Goal: Use online tool/utility

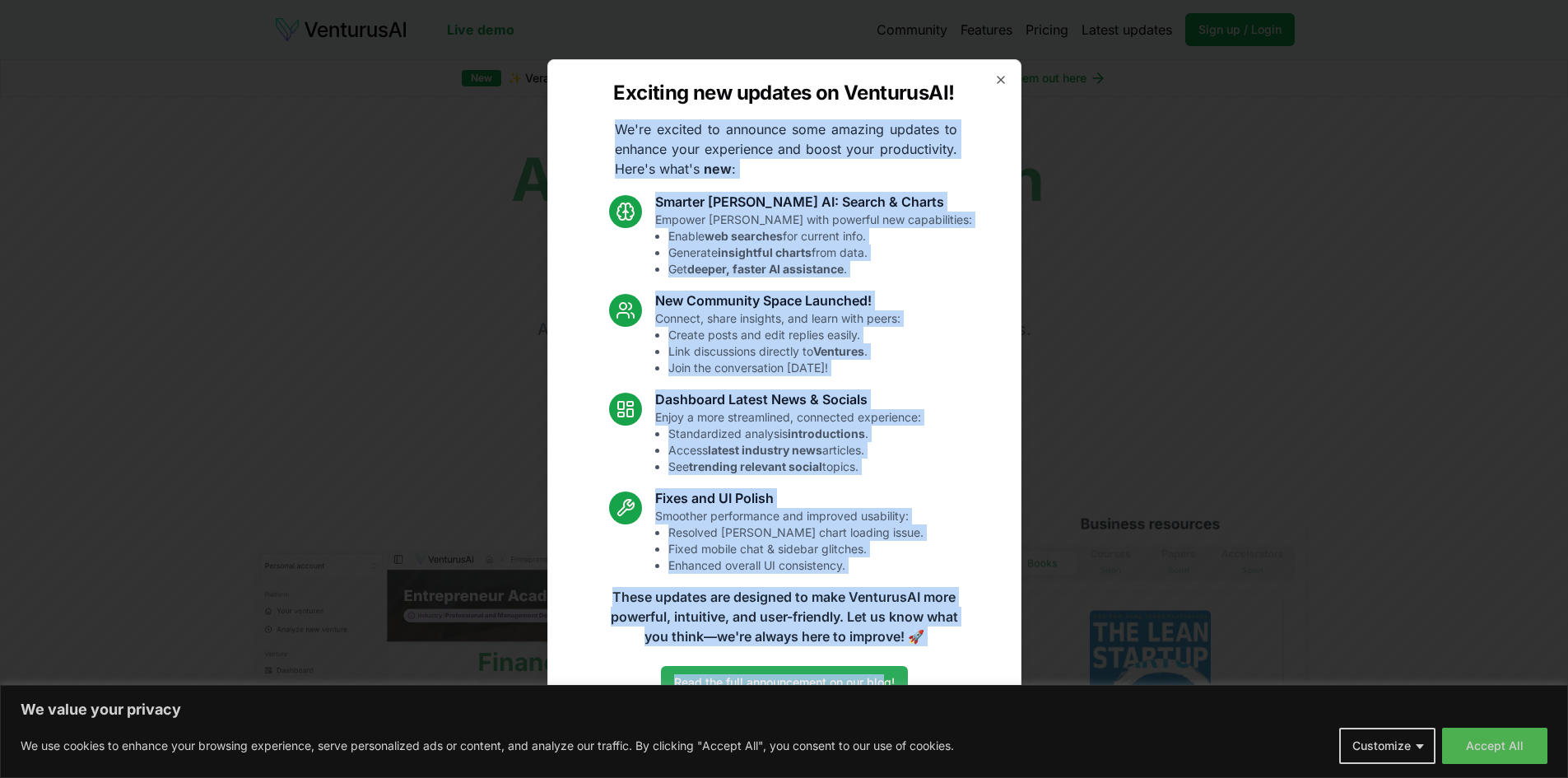
drag, startPoint x: 618, startPoint y: 126, endPoint x: 887, endPoint y: 674, distance: 610.5
click at [887, 674] on div "Exciting new updates on VenturusAI! We're excited to announce some amazing upda…" at bounding box center [784, 389] width 474 height 661
copy div "Lo'ip dolorsi am consecte adip elitsed doeiusm te incidid utla etdolorema ali e…"
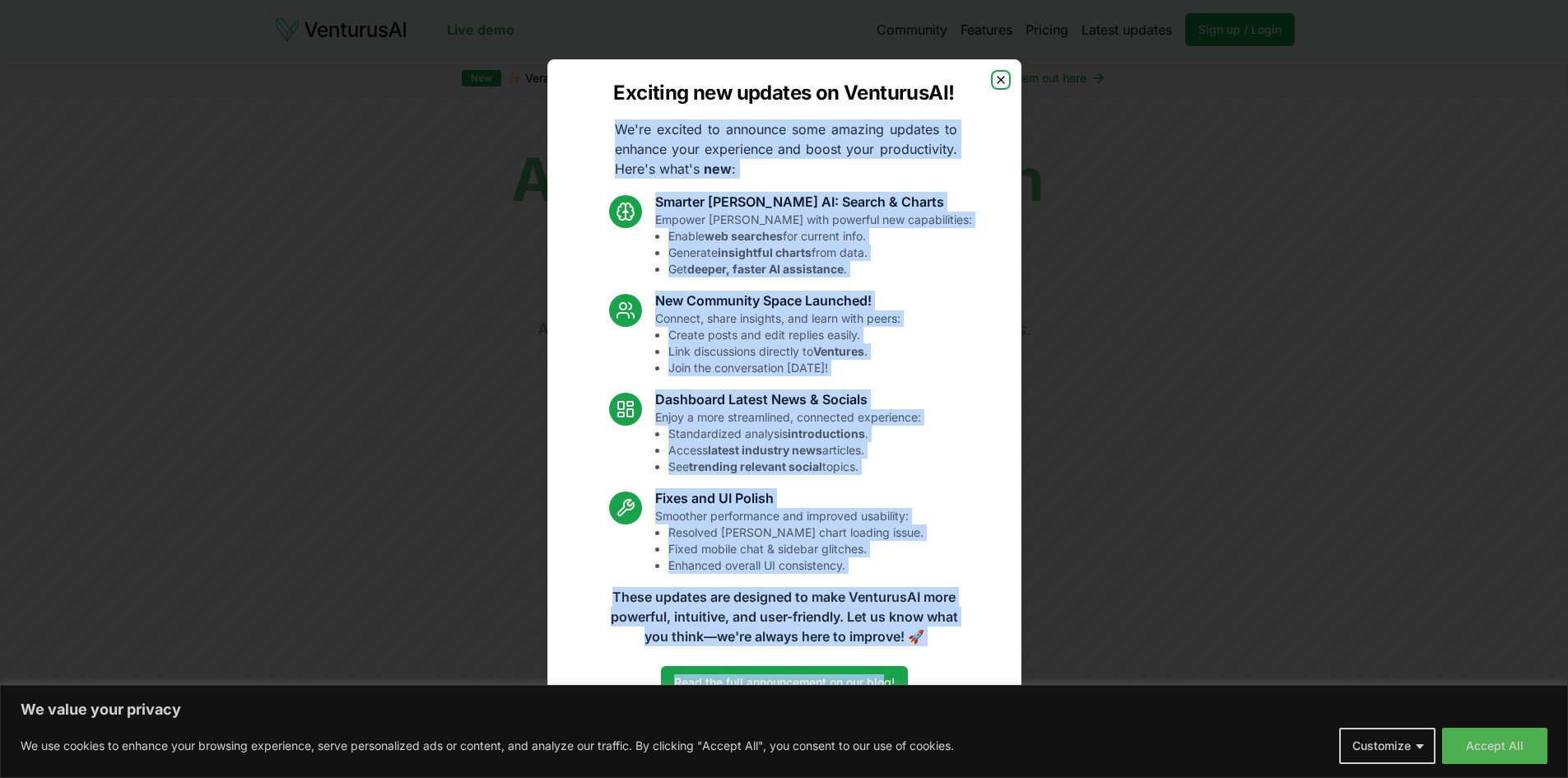
click at [1000, 76] on icon "button" at bounding box center [1002, 80] width 14 height 14
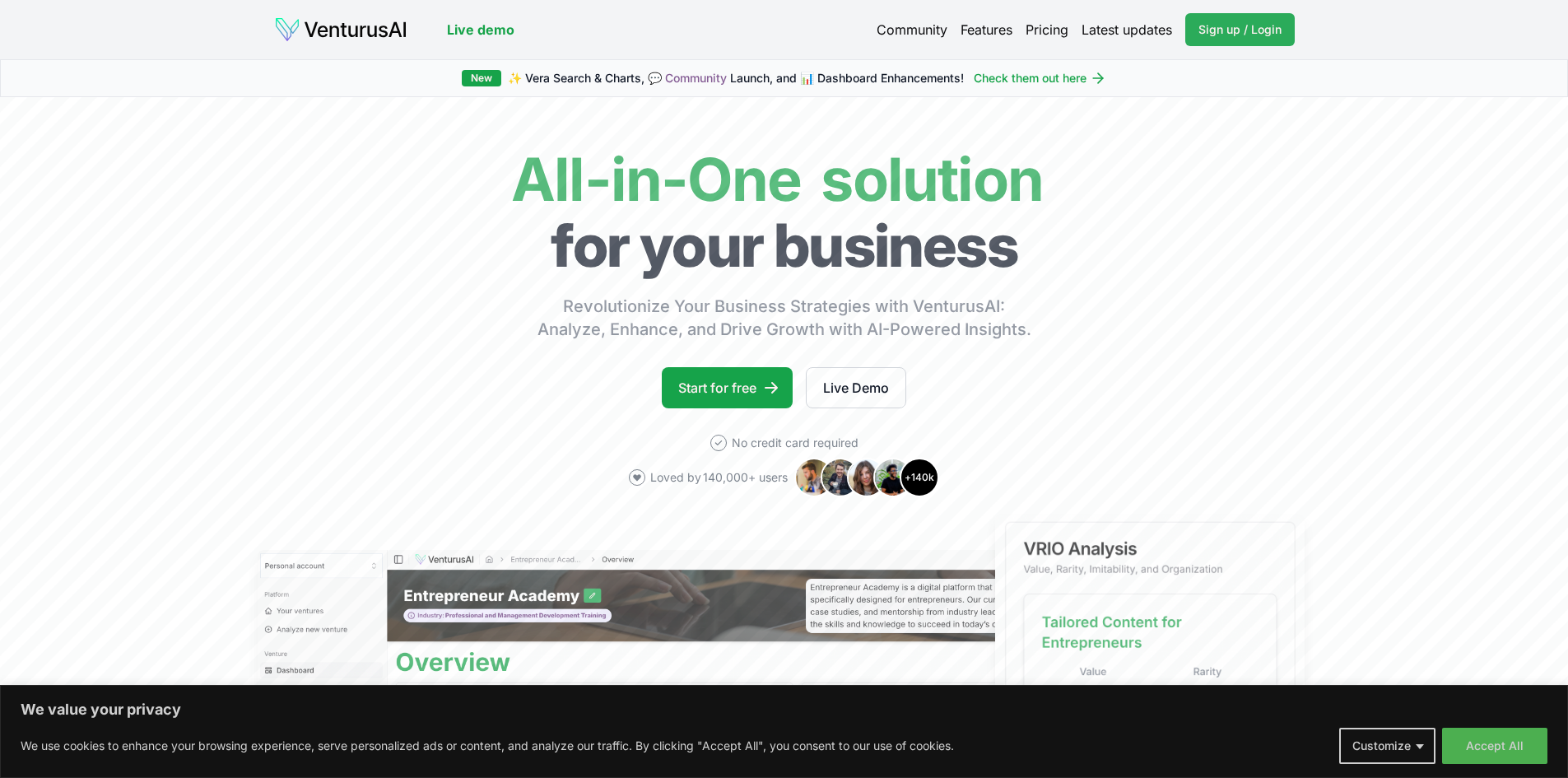
click at [1238, 30] on span "Sign up / Login" at bounding box center [1241, 29] width 83 height 16
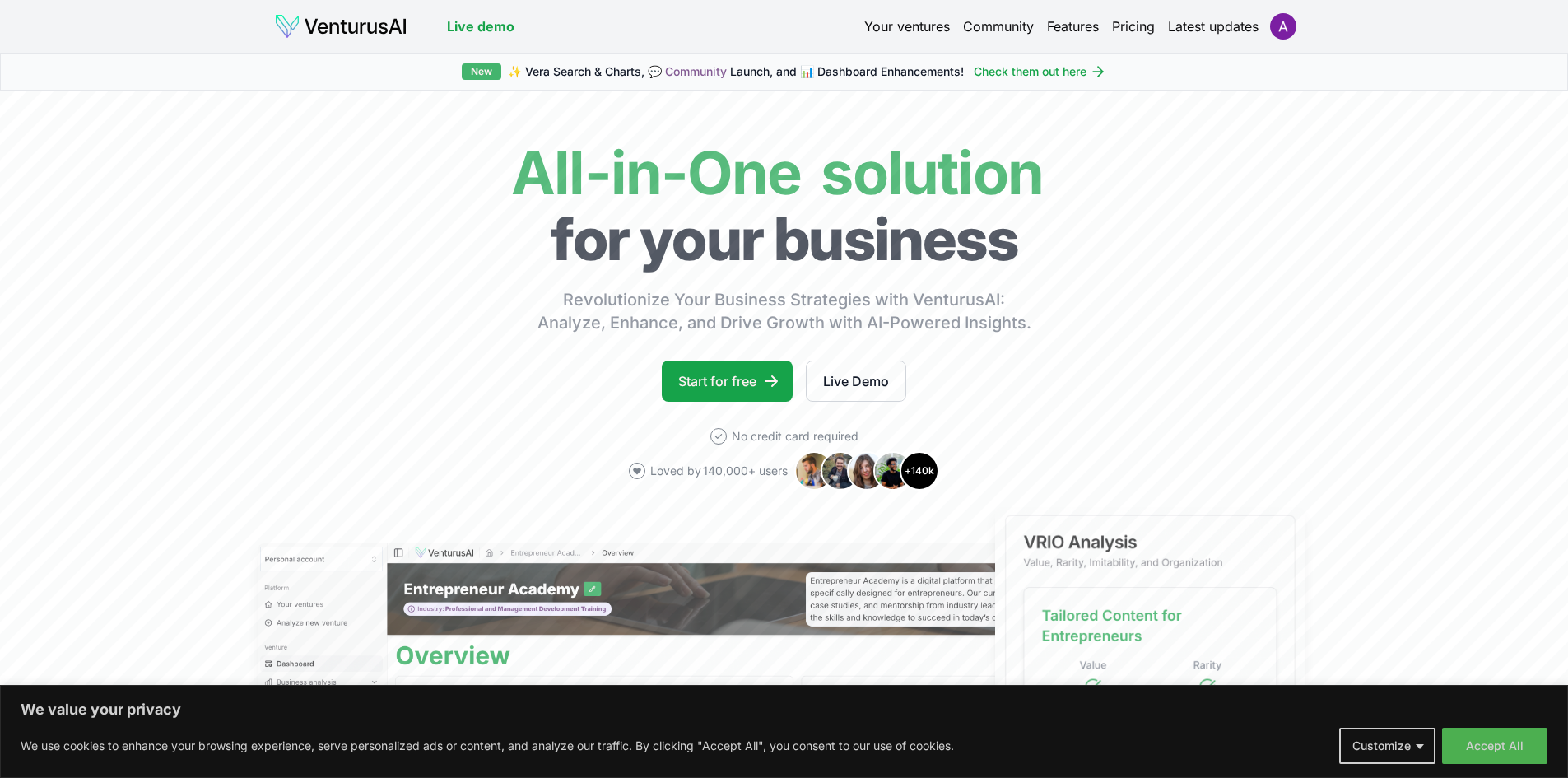
click at [478, 71] on div "New" at bounding box center [482, 71] width 40 height 16
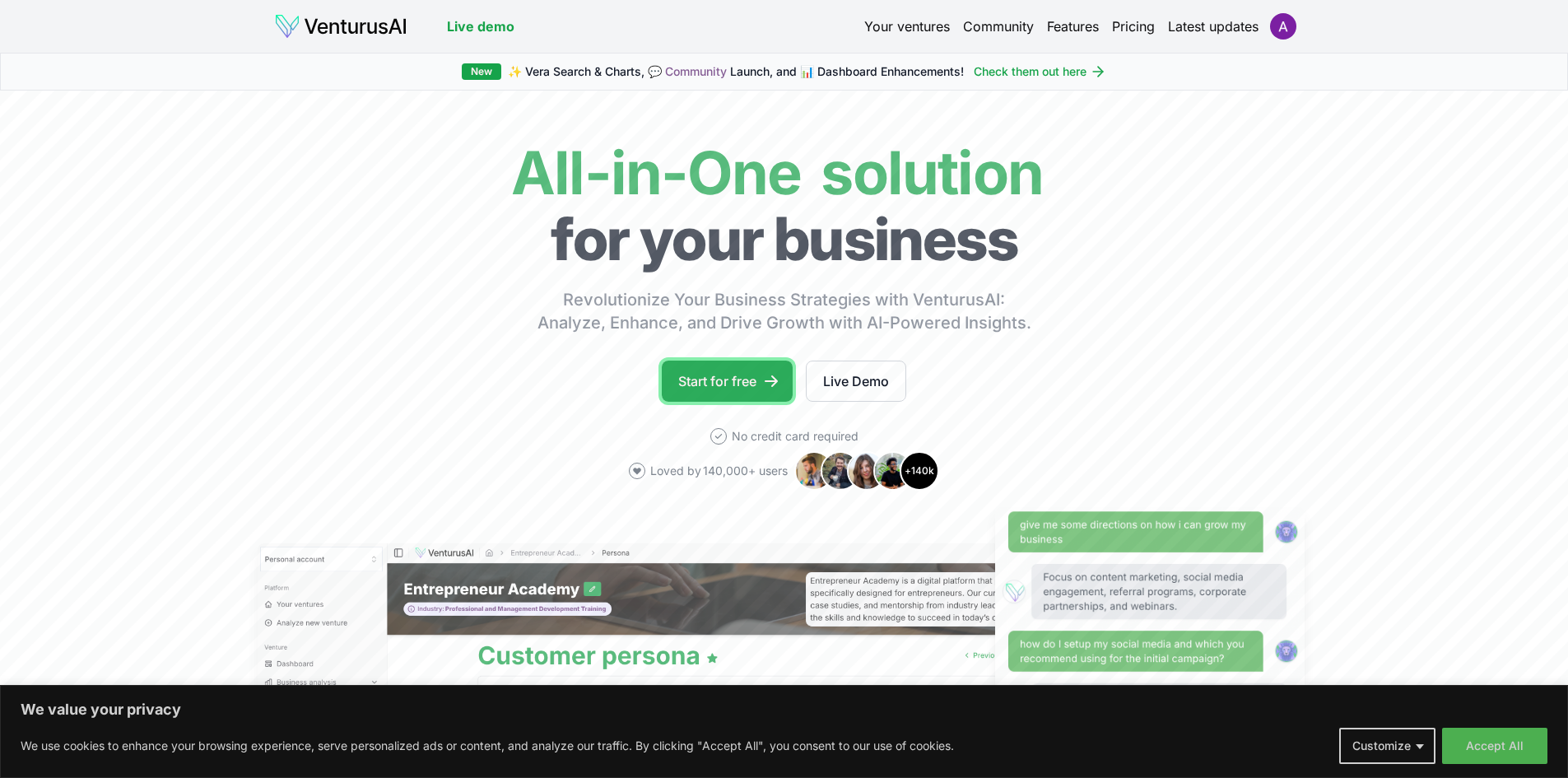
click at [769, 377] on icon at bounding box center [771, 381] width 16 height 16
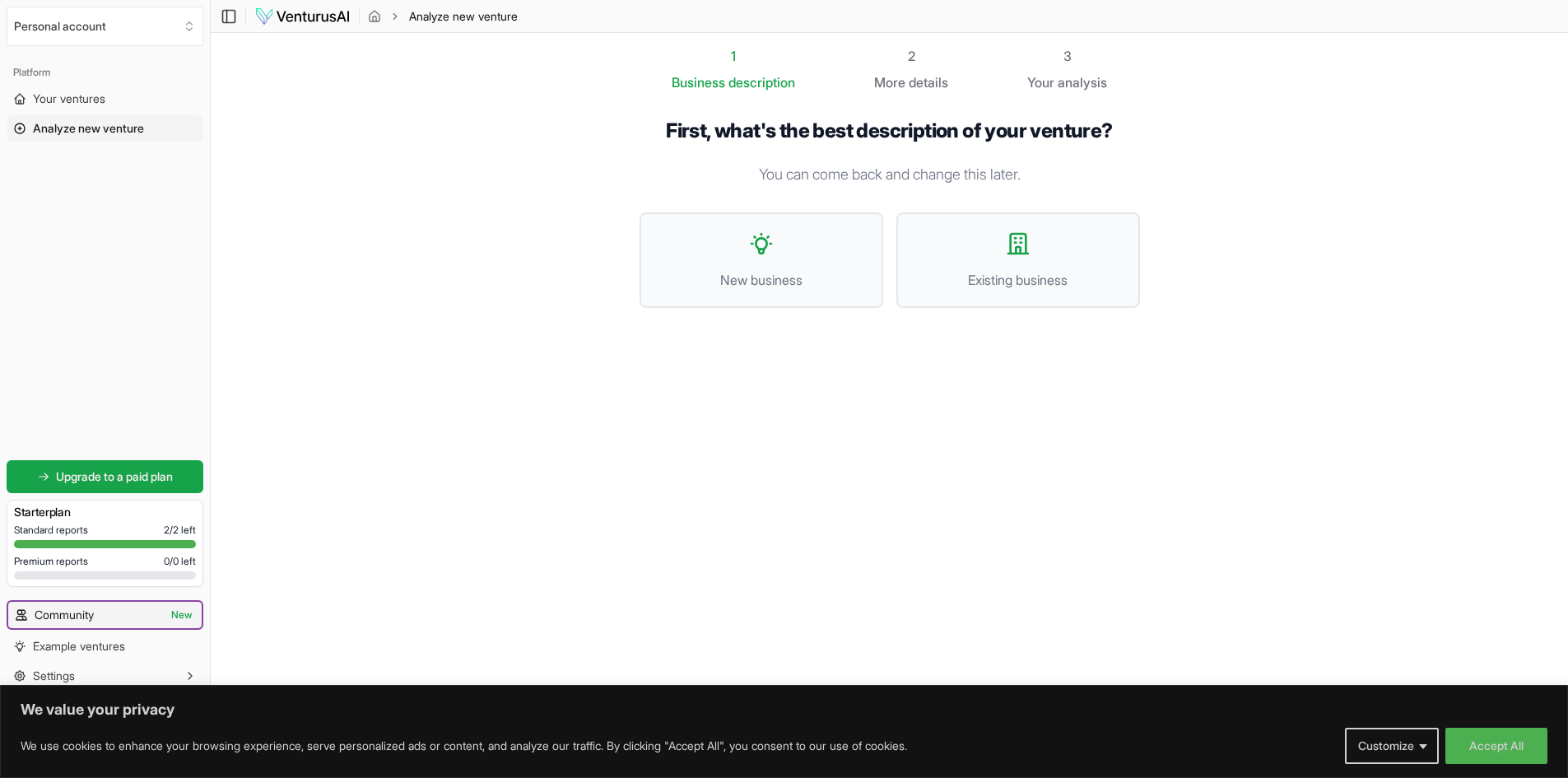
scroll to position [1, 0]
click at [1482, 750] on button "Accept All" at bounding box center [1497, 746] width 102 height 36
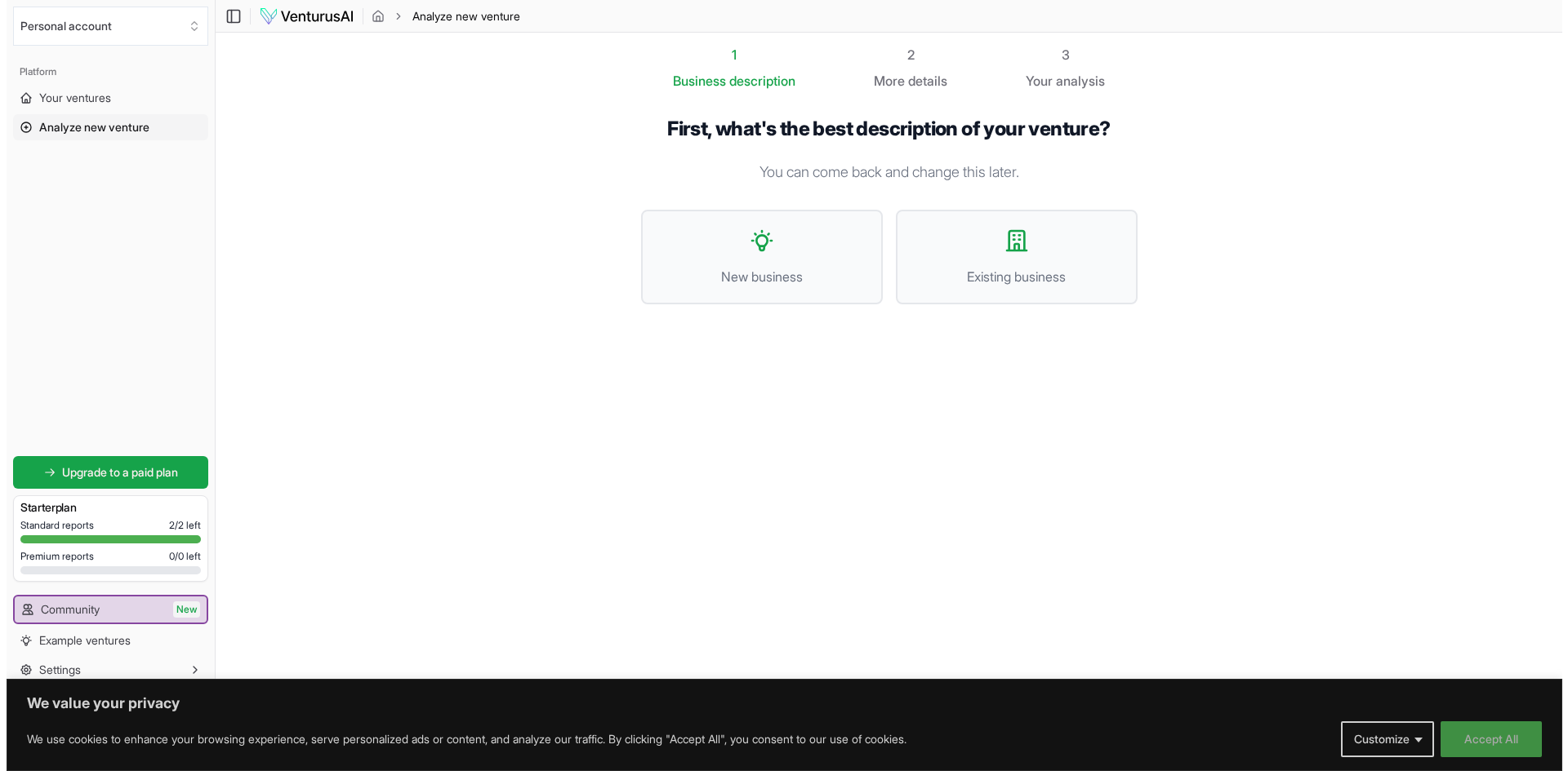
scroll to position [0, 0]
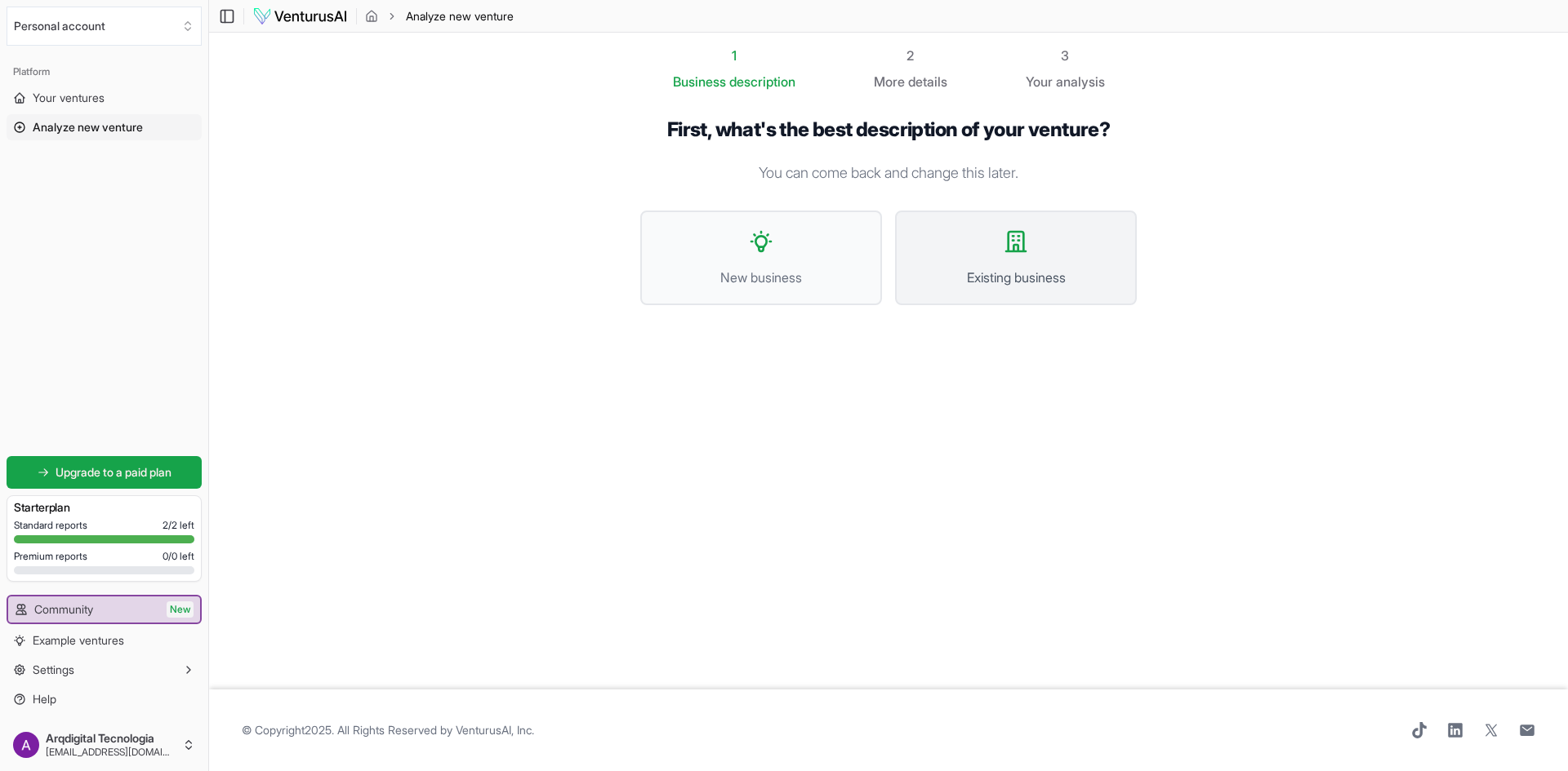
click at [999, 281] on span "Existing business" at bounding box center [1015, 277] width 206 height 19
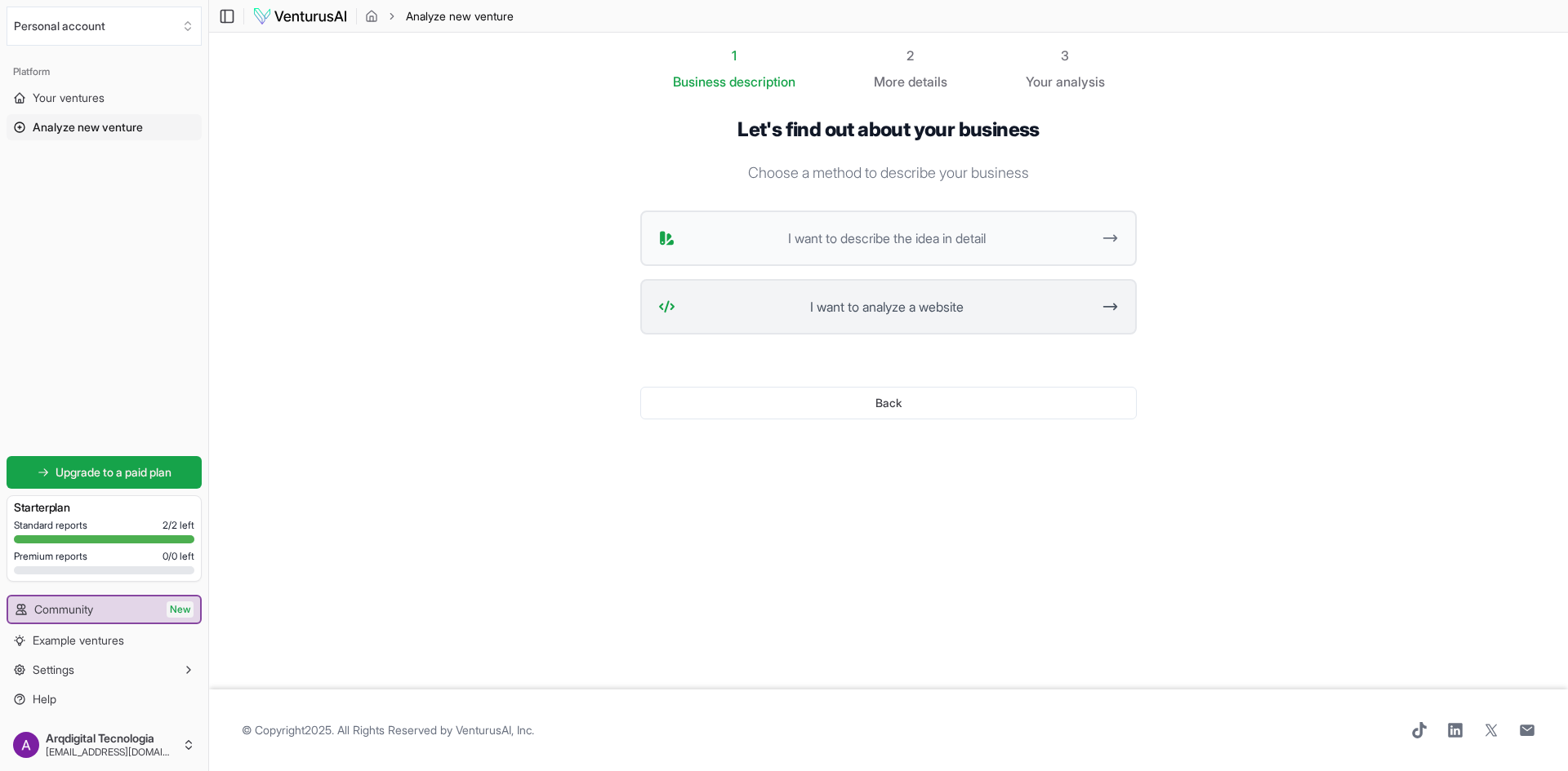
click at [977, 310] on span "I want to analyze a website" at bounding box center [887, 306] width 409 height 19
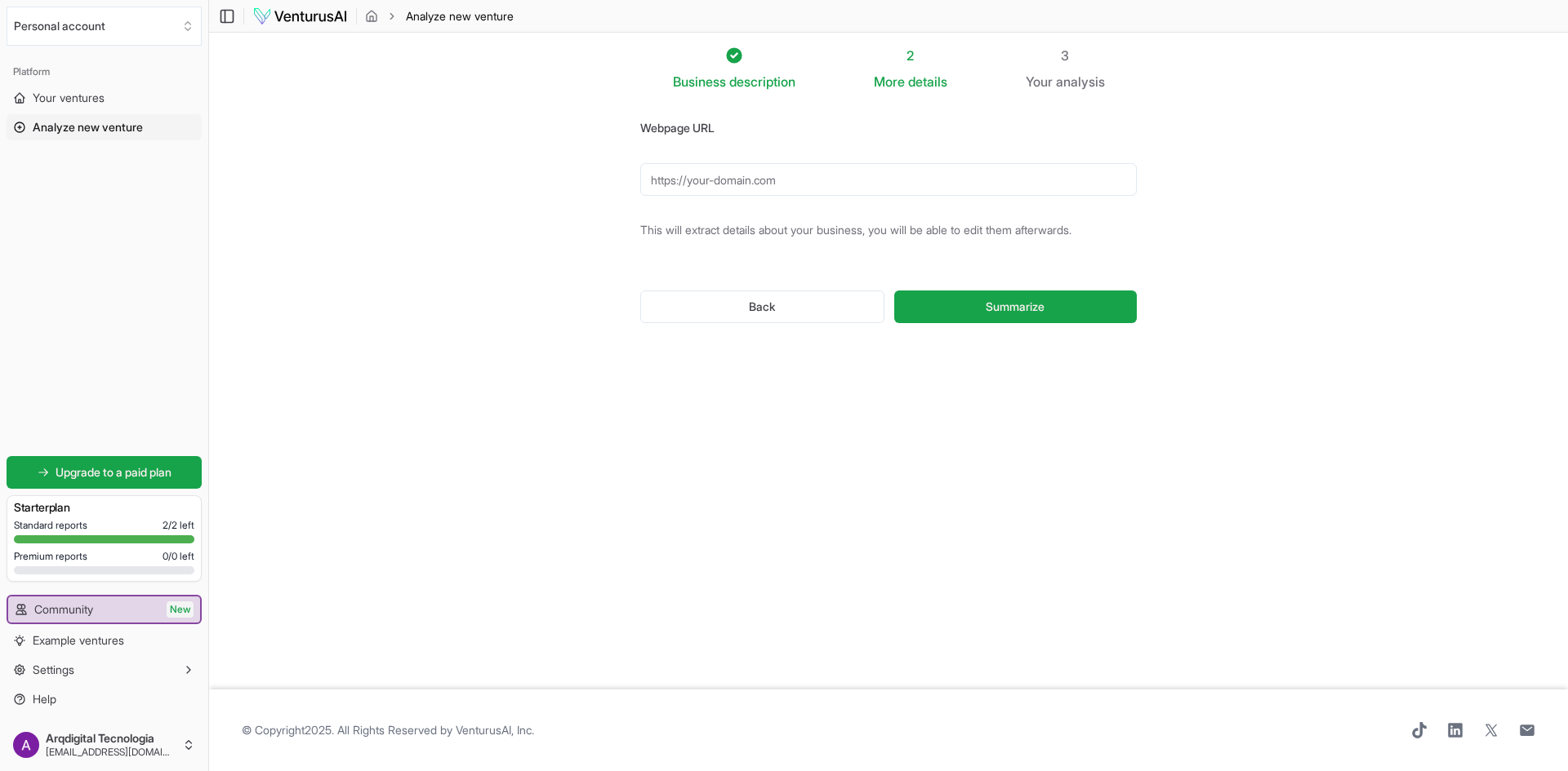
click at [677, 172] on input "Webpage URL" at bounding box center [888, 179] width 496 height 33
click at [702, 181] on input "Webpage URL" at bounding box center [888, 179] width 496 height 33
paste input "https://arqdigital.com.br/"
drag, startPoint x: 691, startPoint y: 180, endPoint x: 613, endPoint y: 179, distance: 78.0
click at [613, 179] on section "Business description 2 More details 3 Your analysis Webpage URL https://https:/…" at bounding box center [888, 362] width 1359 height 657
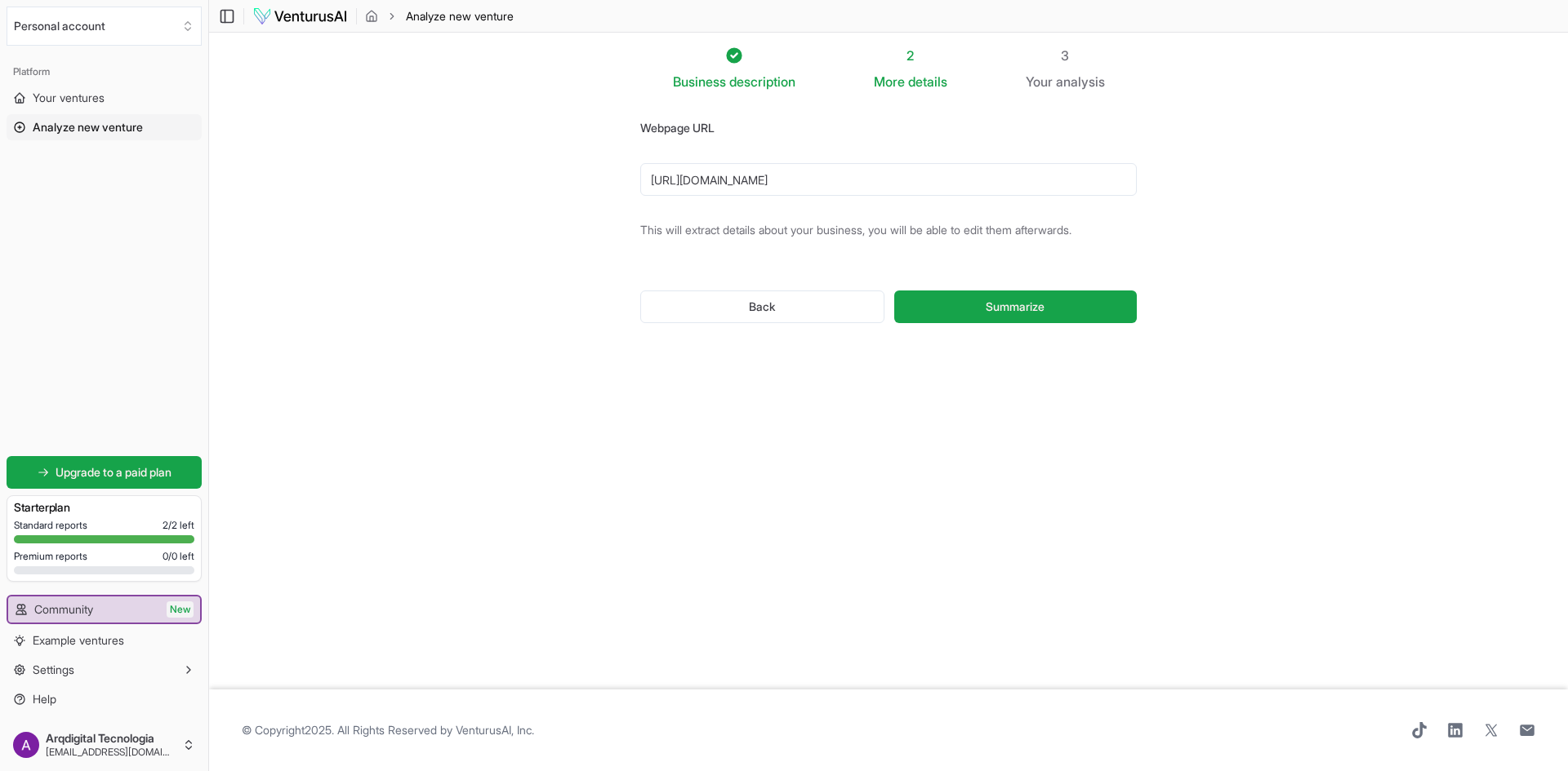
type input "https://arqdigital.com.br/"
click at [986, 307] on span "Summarize" at bounding box center [1015, 306] width 59 height 16
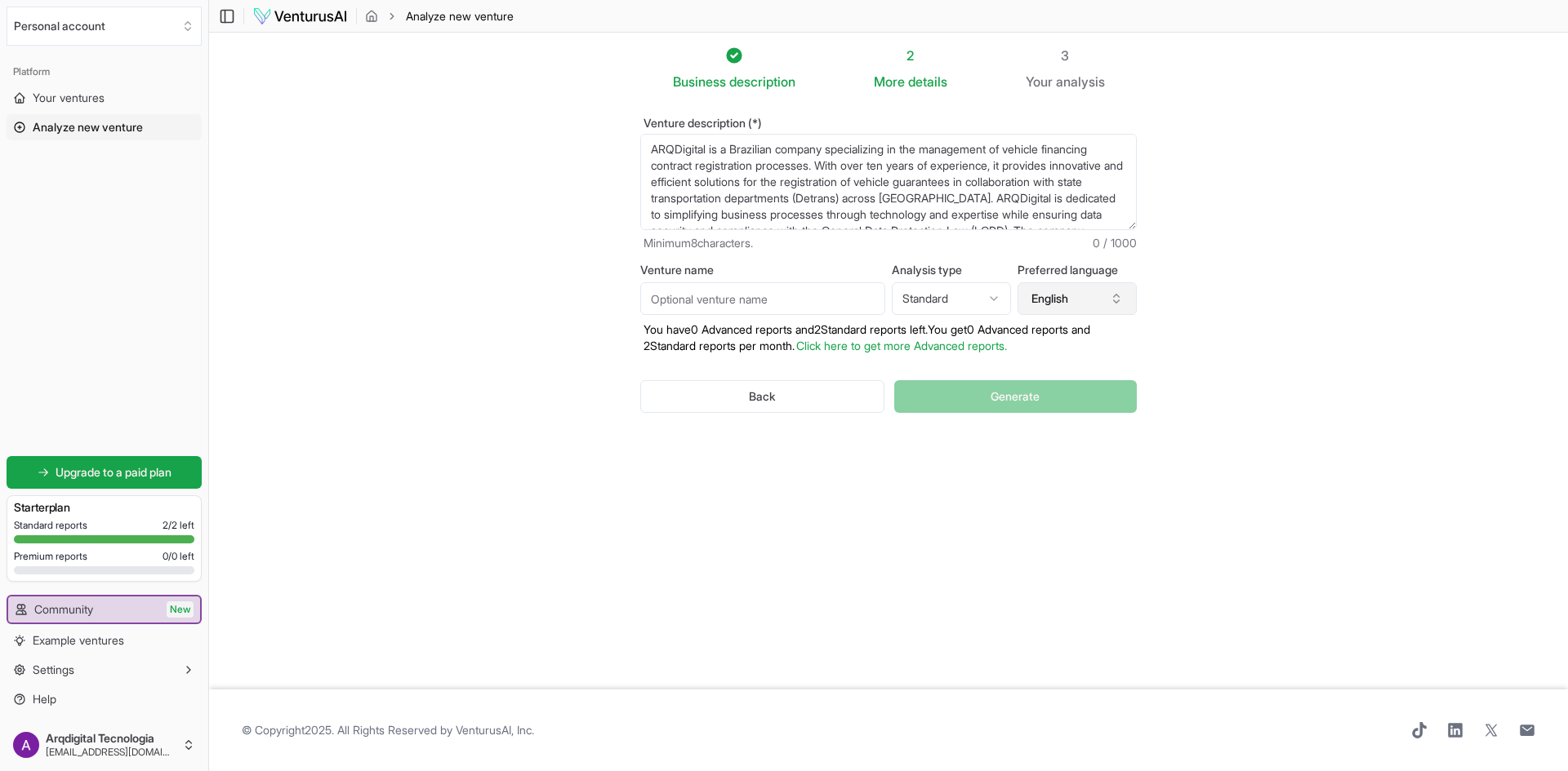
click at [1116, 301] on icon "button" at bounding box center [1116, 299] width 13 height 13
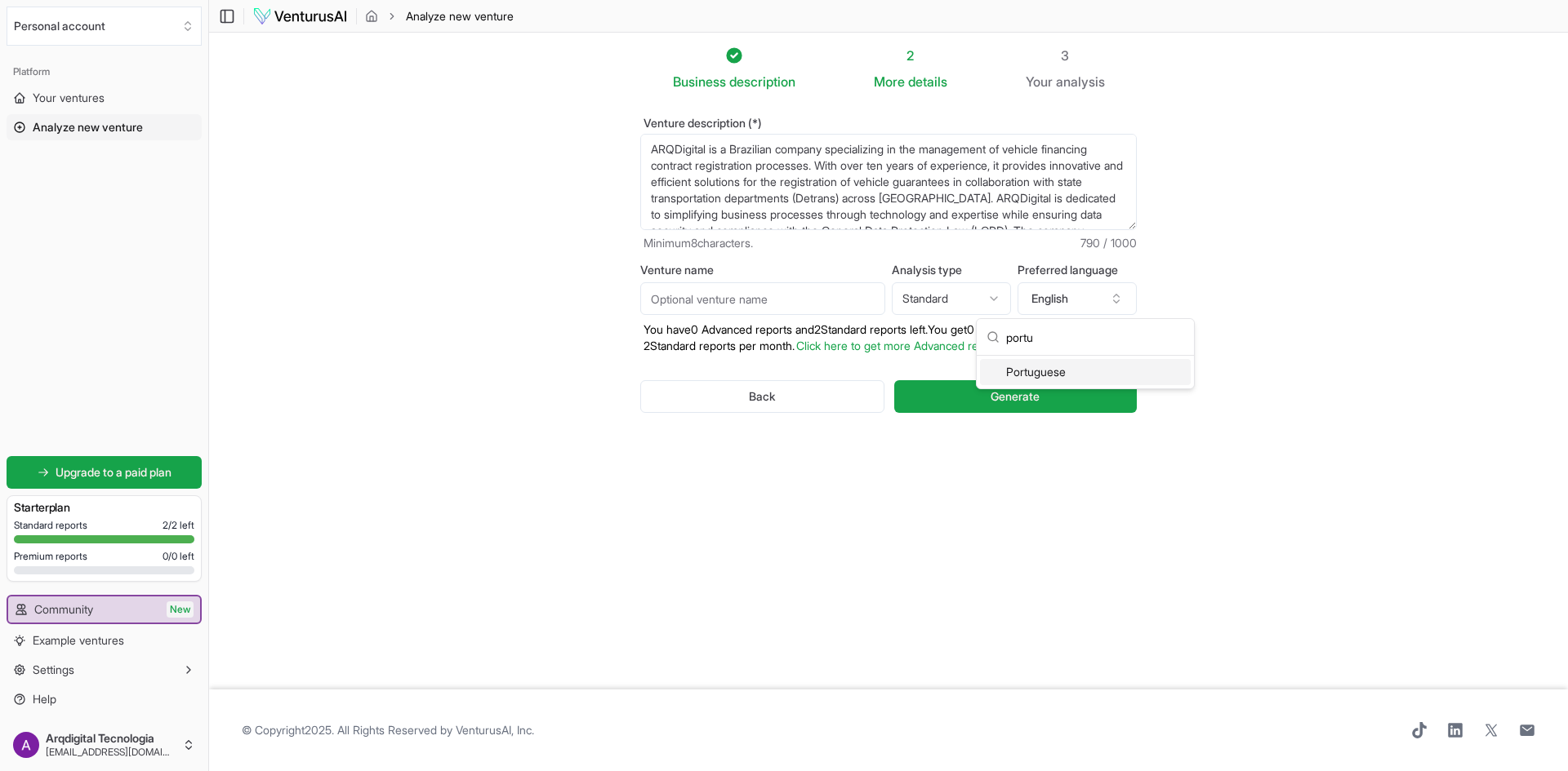
type input "portu"
click at [1047, 370] on div "Portuguese" at bounding box center [1085, 372] width 210 height 26
click at [993, 299] on html "We value your privacy We use cookies to enhance your browsing experience, serve…" at bounding box center [784, 385] width 1568 height 771
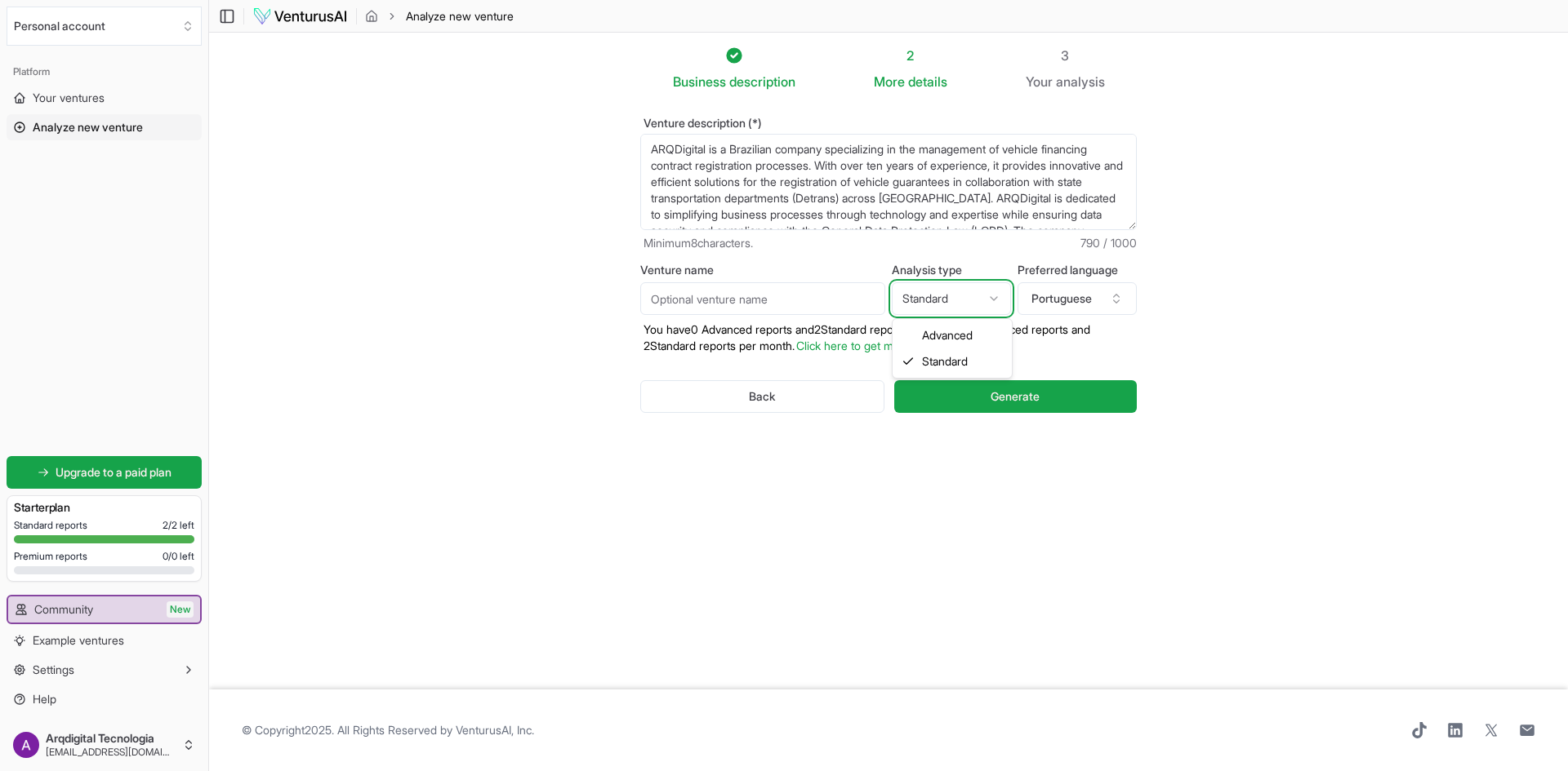
click at [993, 299] on html "We value your privacy We use cookies to enhance your browsing experience, serve…" at bounding box center [784, 385] width 1568 height 771
click at [994, 303] on html "We value your privacy We use cookies to enhance your browsing experience, serve…" at bounding box center [784, 385] width 1568 height 771
click at [982, 298] on html "We value your privacy We use cookies to enhance your browsing experience, serve…" at bounding box center [784, 385] width 1568 height 771
select select "advanced"
click at [870, 303] on input "Venture name" at bounding box center [762, 298] width 245 height 33
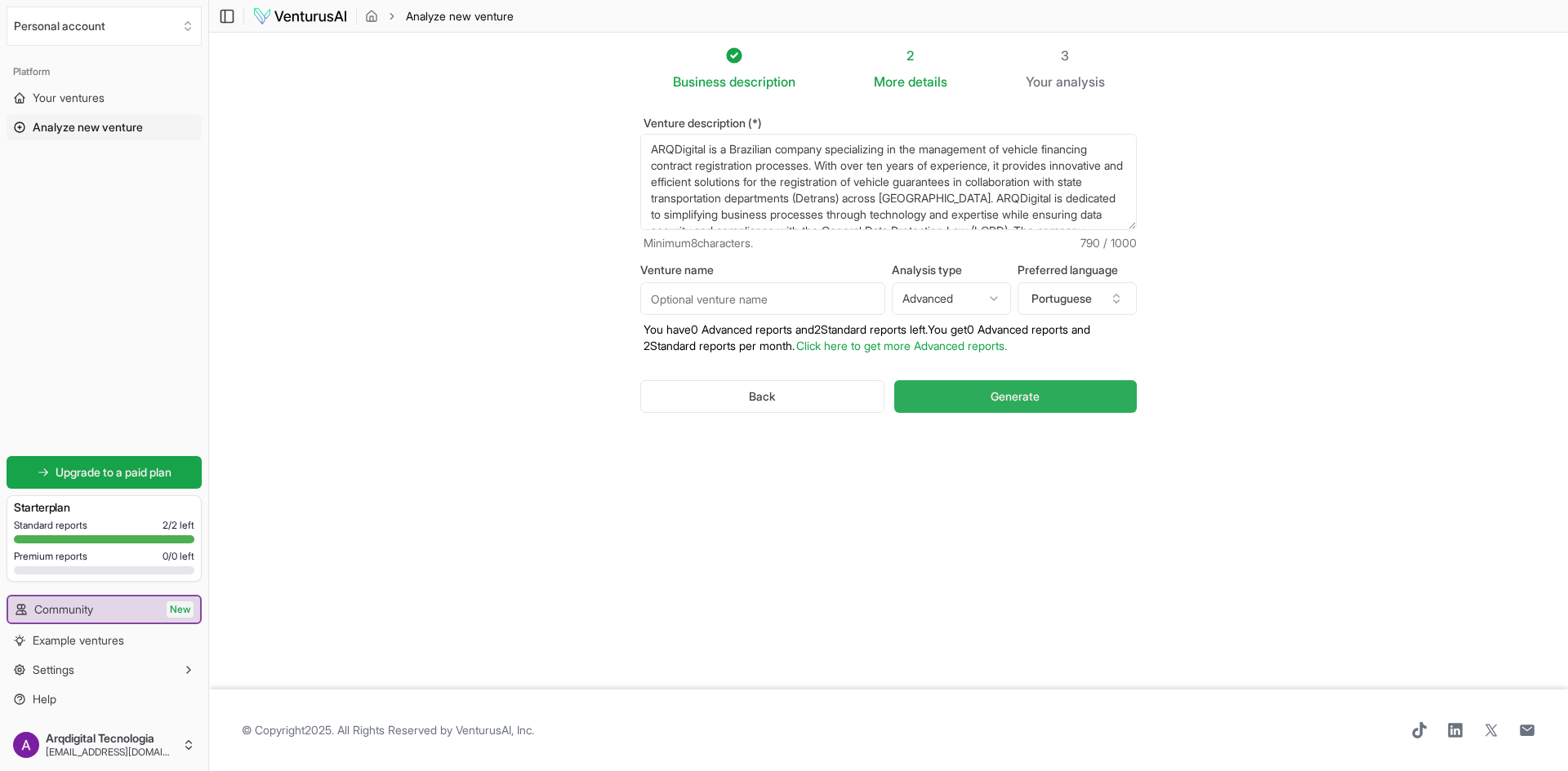
click at [1009, 393] on span "Generate" at bounding box center [1015, 396] width 49 height 16
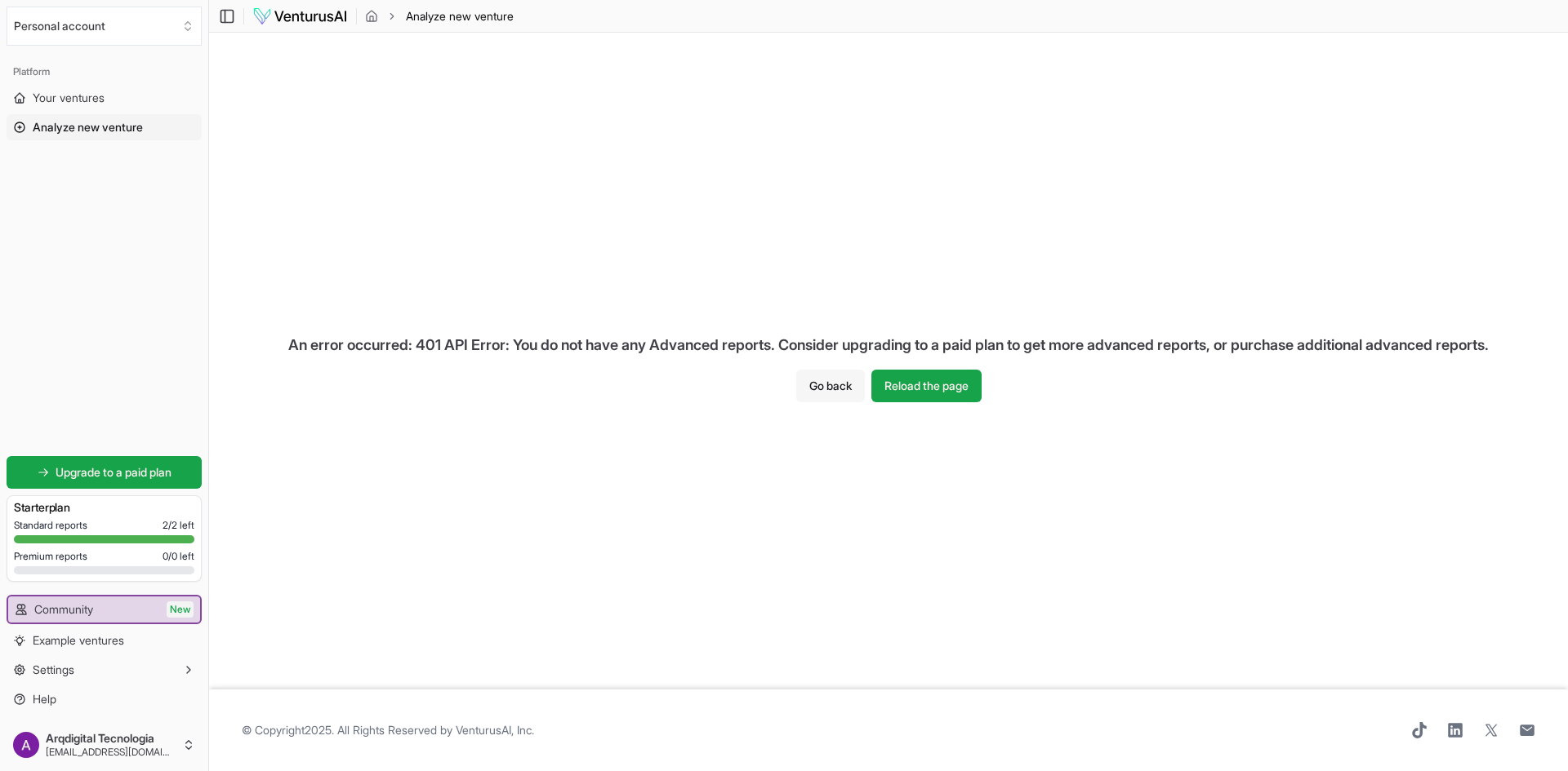
click at [817, 387] on button "Go back" at bounding box center [831, 386] width 69 height 33
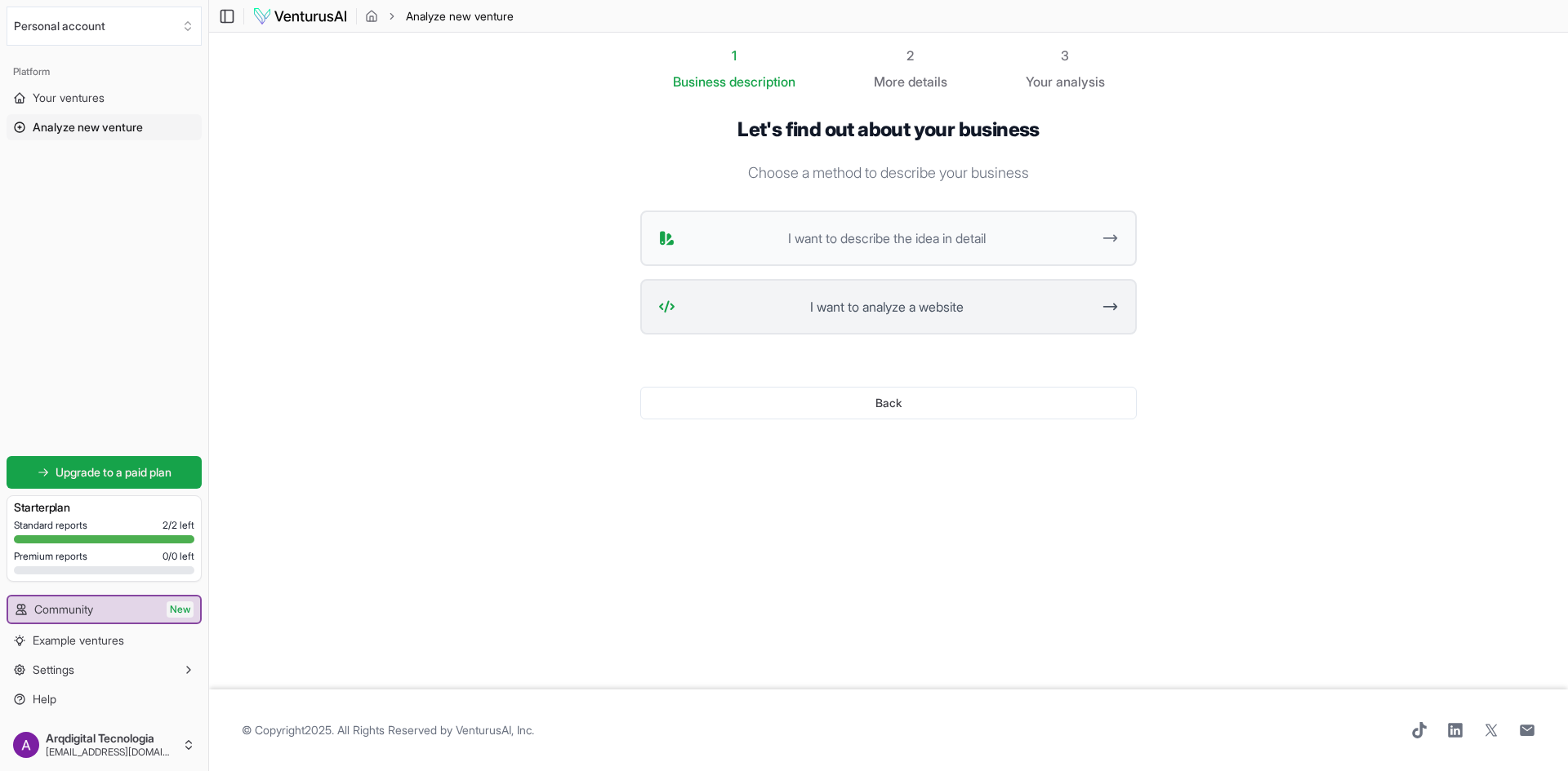
click at [869, 311] on span "I want to analyze a website" at bounding box center [887, 306] width 409 height 19
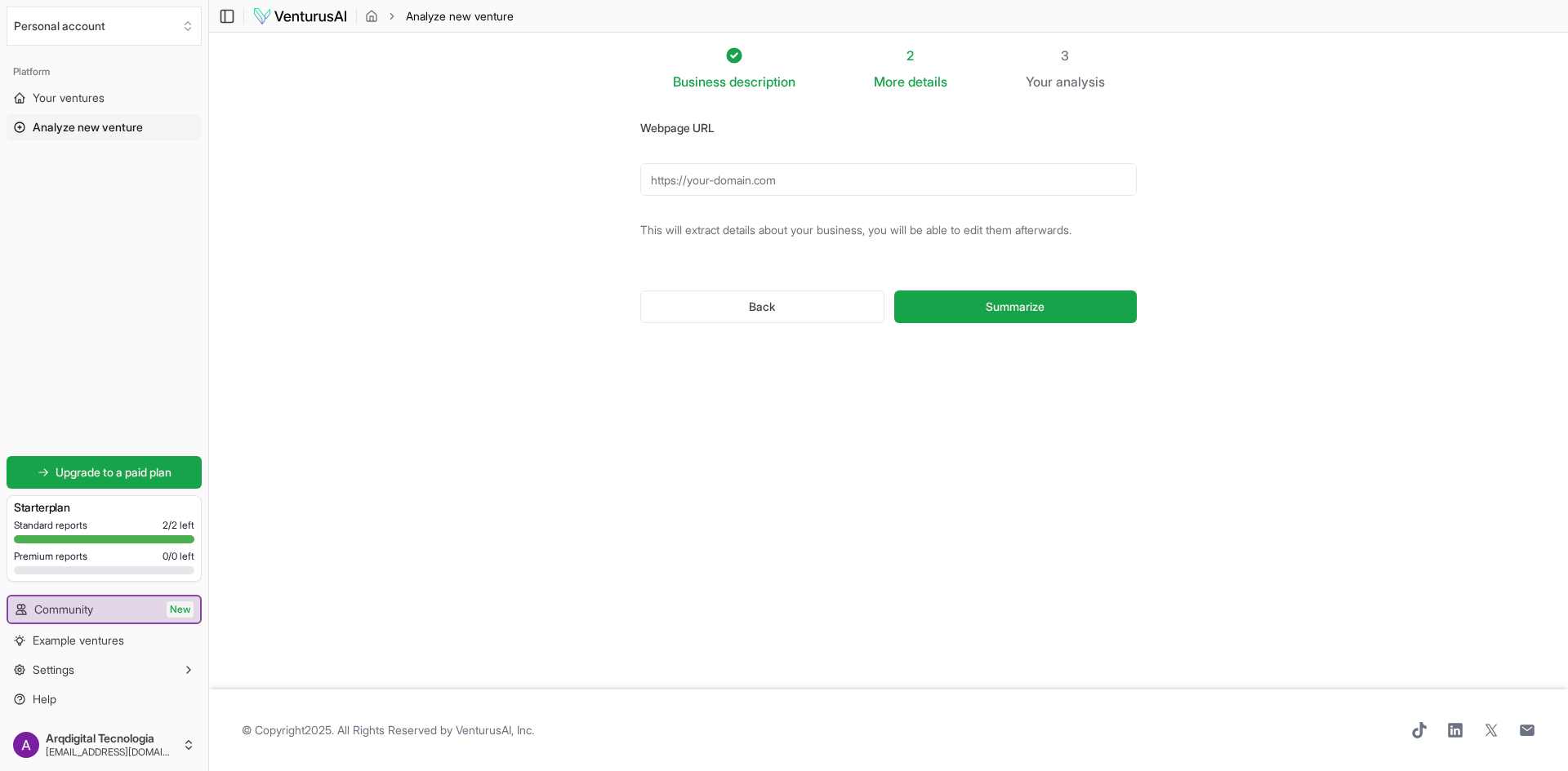
click at [686, 182] on input "Webpage URL" at bounding box center [888, 179] width 496 height 33
type input "https://arqdigital.com.br/"
click at [1025, 314] on span "Summarize" at bounding box center [1015, 306] width 59 height 16
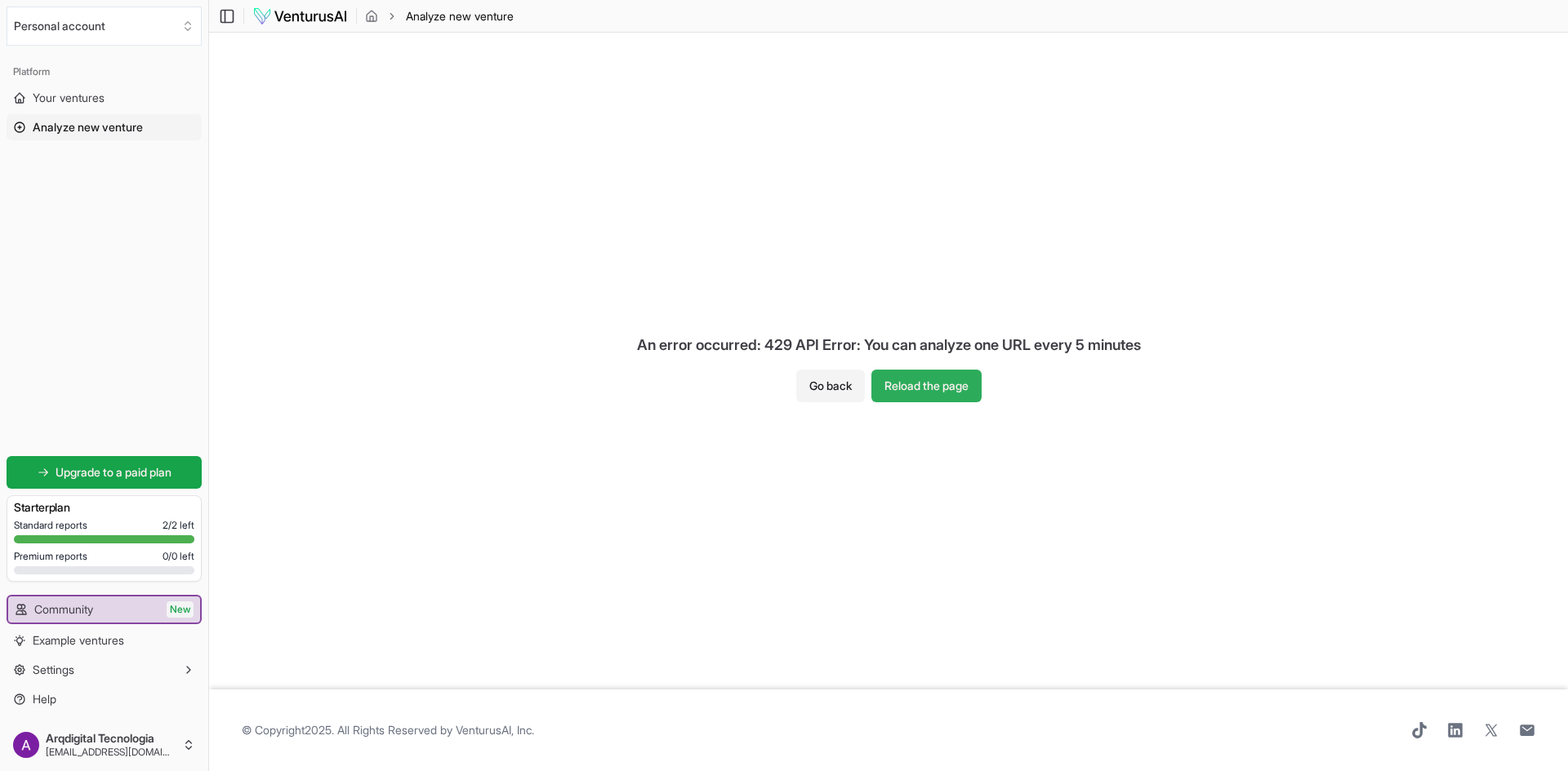
click at [909, 382] on button "Reload the page" at bounding box center [926, 386] width 110 height 33
